Goal: Complete application form

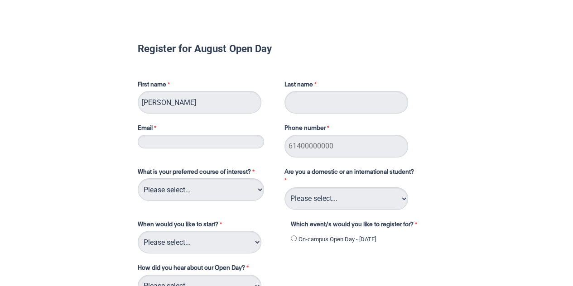
type input "[PERSON_NAME]"
type input "[EMAIL_ADDRESS][DOMAIN_NAME]"
type input "0413610911"
click at [246, 190] on select "Please select... 2D Animation Acting Audio Engineering Circus Arts Comedy Digit…" at bounding box center [201, 190] width 126 height 23
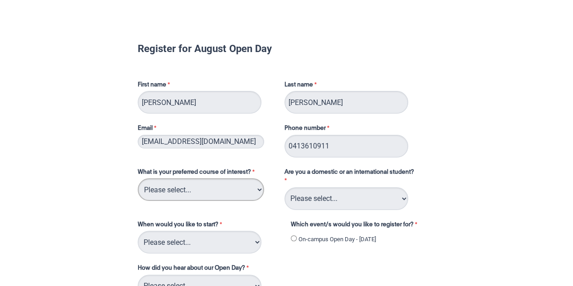
select select "tfa_93"
click at [138, 179] on select "Please select... 2D Animation Acting Audio Engineering Circus Arts Comedy Digit…" at bounding box center [201, 190] width 126 height 23
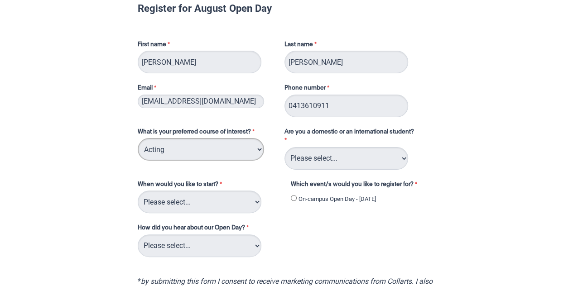
scroll to position [42, 0]
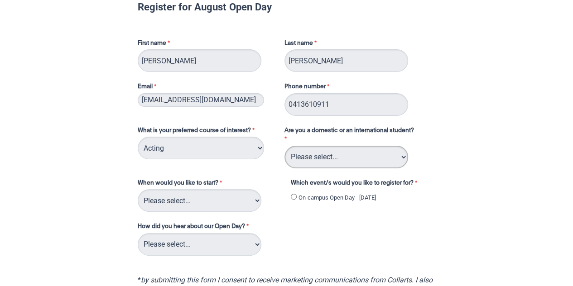
click at [362, 150] on select "Please select... Domestic Student International Student" at bounding box center [347, 157] width 124 height 23
select select "tfa_126"
click at [285, 146] on select "Please select... Domestic Student International Student" at bounding box center [347, 157] width 124 height 23
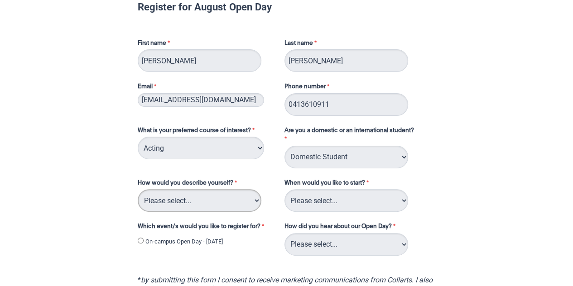
click at [214, 199] on select "Please select... I've completed Year 12 I'm looking for a career change I'm alr…" at bounding box center [200, 200] width 124 height 23
select select "tfa_74"
click at [138, 189] on select "Please select... I've completed Year 12 I'm looking for a career change I'm alr…" at bounding box center [200, 200] width 124 height 23
click at [370, 205] on select "Please select... Trimester 3 2025, starting [DATE] Trimester 1 2026, starting […" at bounding box center [347, 200] width 124 height 23
select select "tfa_234"
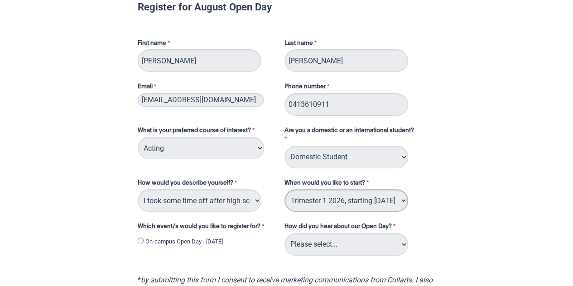
click at [285, 189] on select "Please select... Trimester 3 2025, starting [DATE] Trimester 1 2026, starting […" at bounding box center [347, 200] width 124 height 23
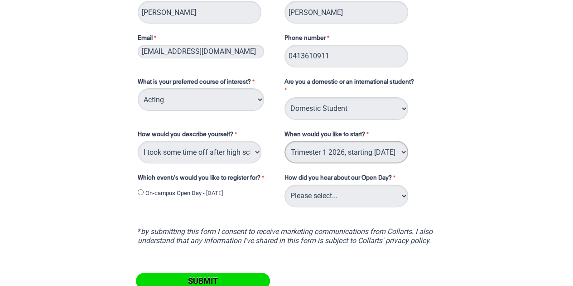
scroll to position [96, 0]
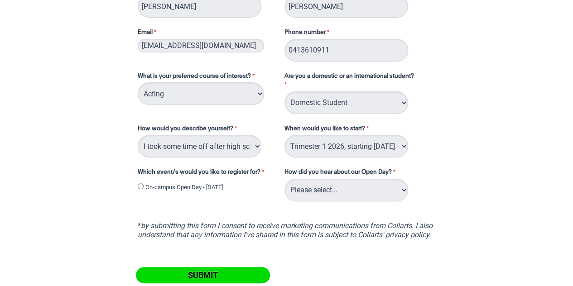
click at [140, 186] on input "On-campus Open Day - [DATE]" at bounding box center [141, 186] width 6 height 6
radio input "true"
click at [374, 192] on select "Please select... Career Advisor Career Expo Collarts Newsletter/Email Collarts …" at bounding box center [347, 190] width 124 height 23
select select "tfa_139"
click at [285, 179] on select "Please select... Career Advisor Career Expo Collarts Newsletter/Email Collarts …" at bounding box center [347, 190] width 124 height 23
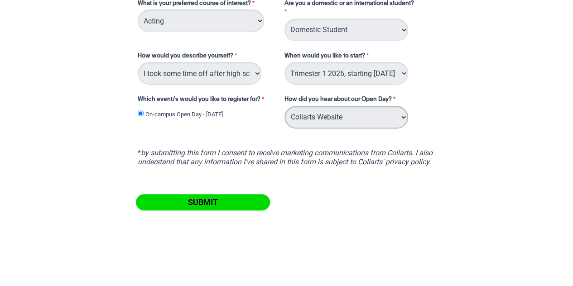
scroll to position [170, 0]
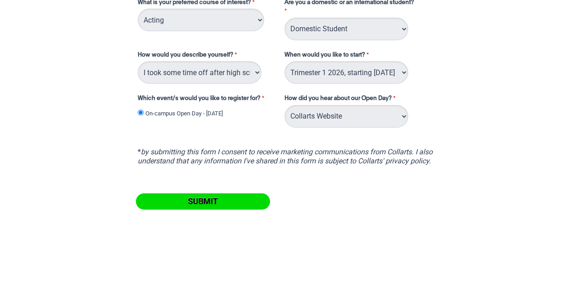
click at [234, 199] on input "Submit" at bounding box center [203, 201] width 134 height 16
